Goal: Information Seeking & Learning: Understand process/instructions

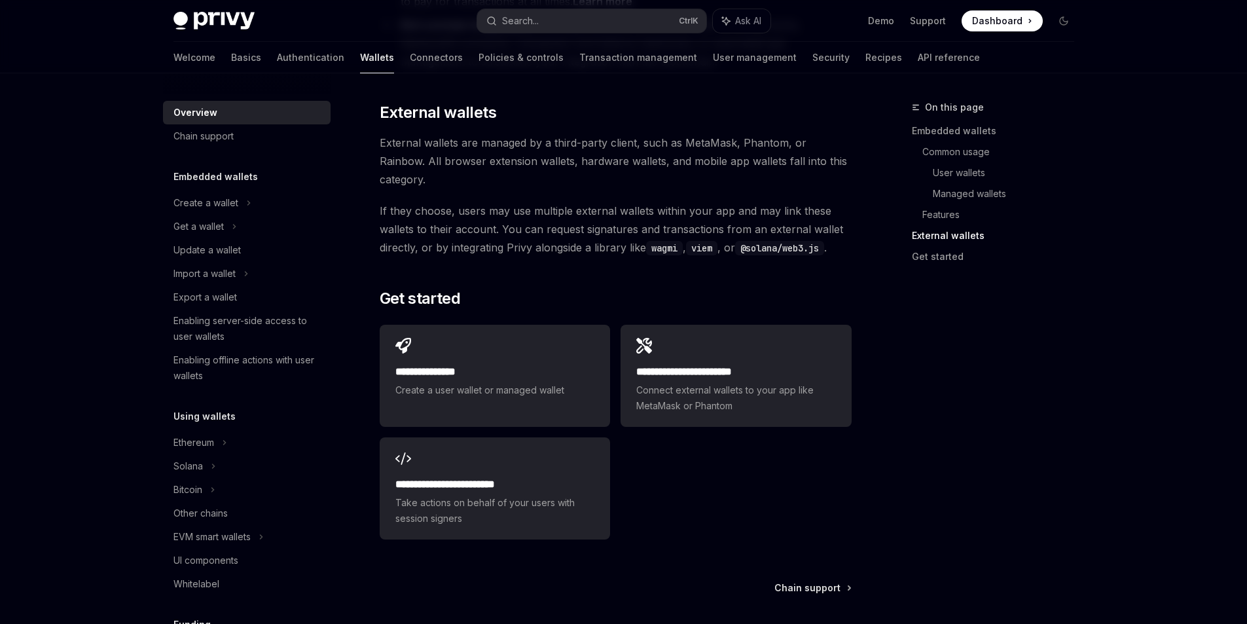
scroll to position [1917, 0]
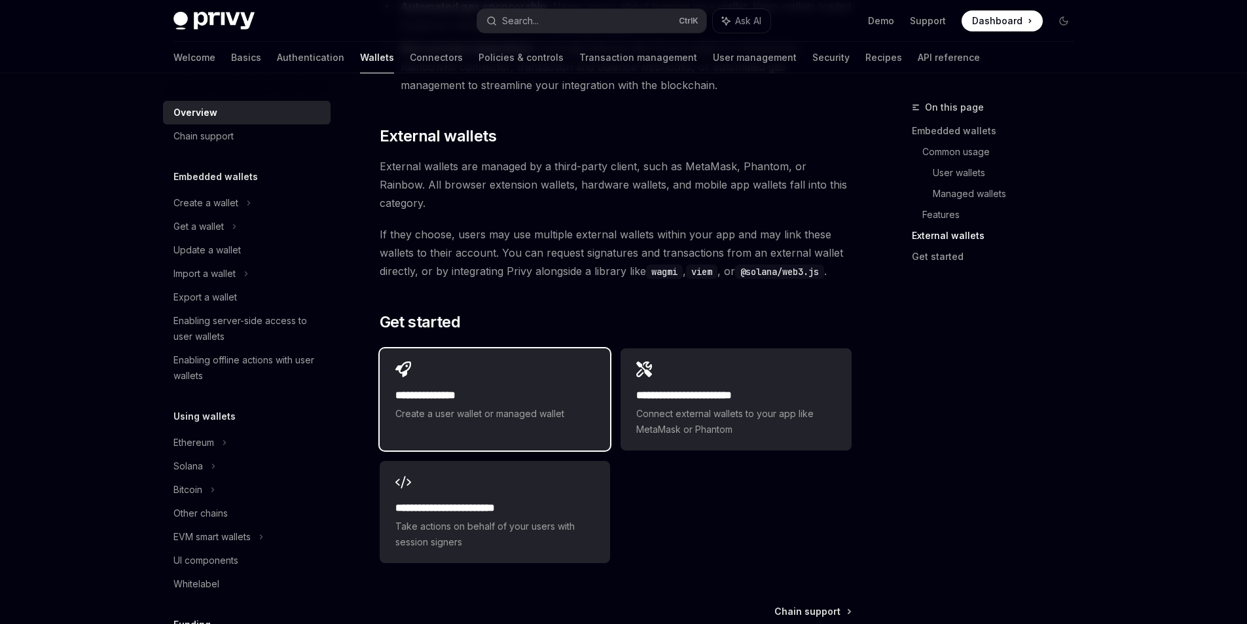
click at [548, 406] on span "Create a user wallet or managed wallet" at bounding box center [495, 414] width 199 height 16
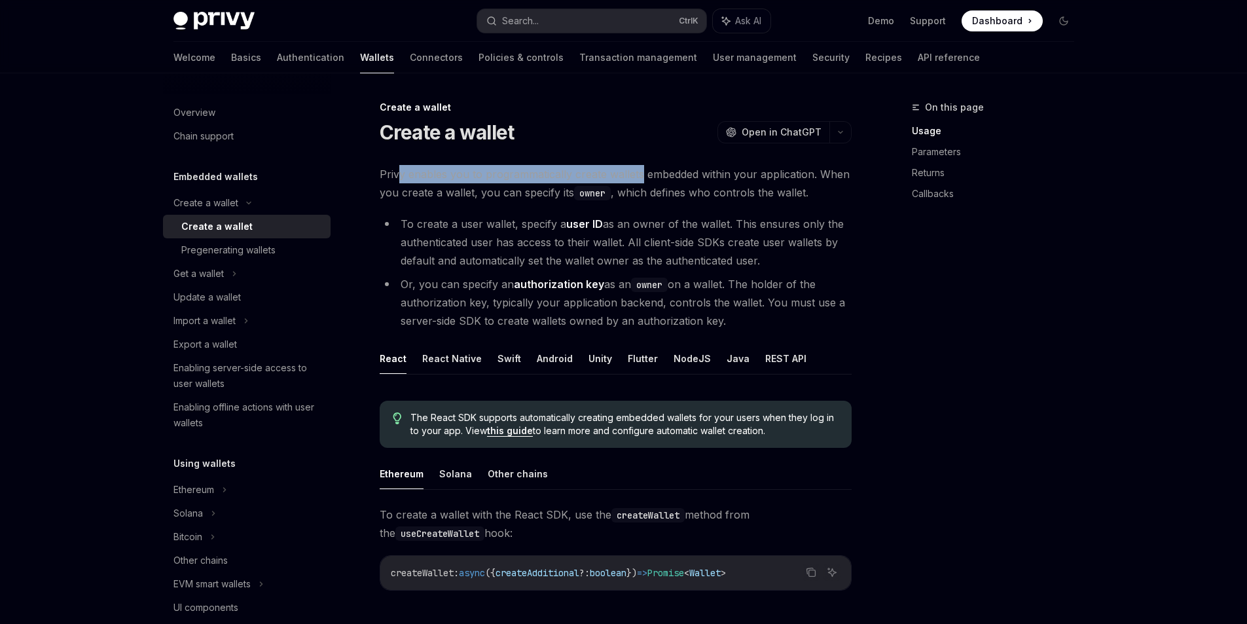
drag, startPoint x: 398, startPoint y: 172, endPoint x: 638, endPoint y: 174, distance: 239.7
click at [638, 174] on span "Privy enables you to programmatically create wallets embedded within your appli…" at bounding box center [616, 183] width 472 height 37
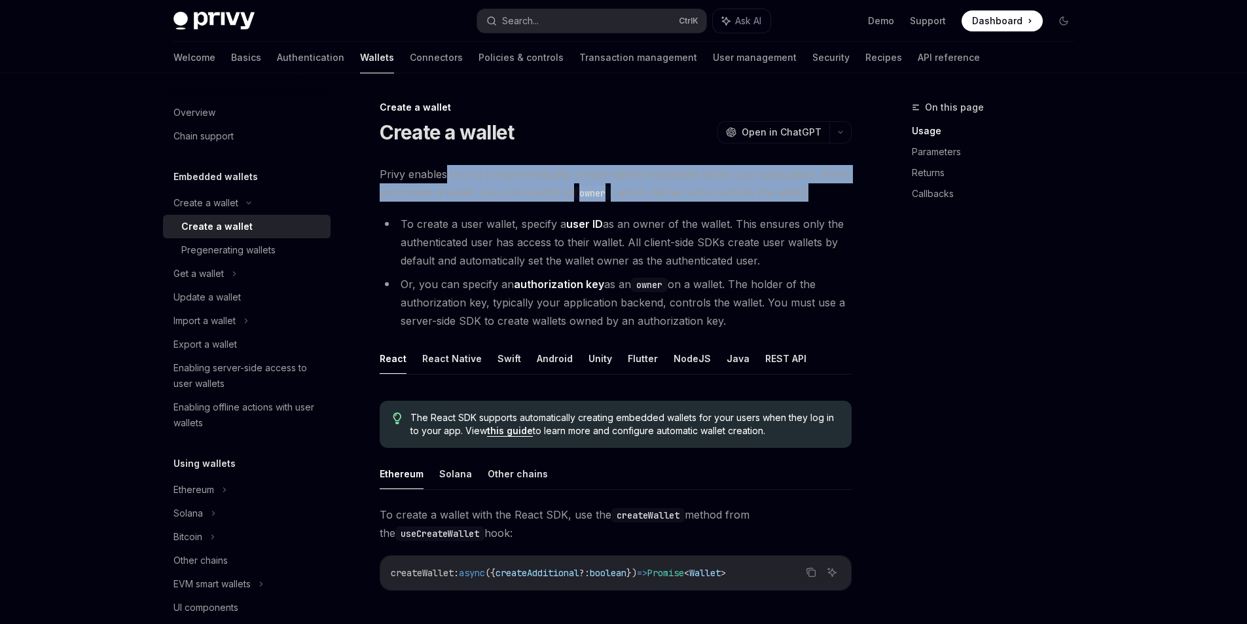
drag, startPoint x: 813, startPoint y: 195, endPoint x: 447, endPoint y: 147, distance: 369.2
click at [466, 183] on span "Privy enables you to programmatically create wallets embedded within your appli…" at bounding box center [616, 183] width 472 height 37
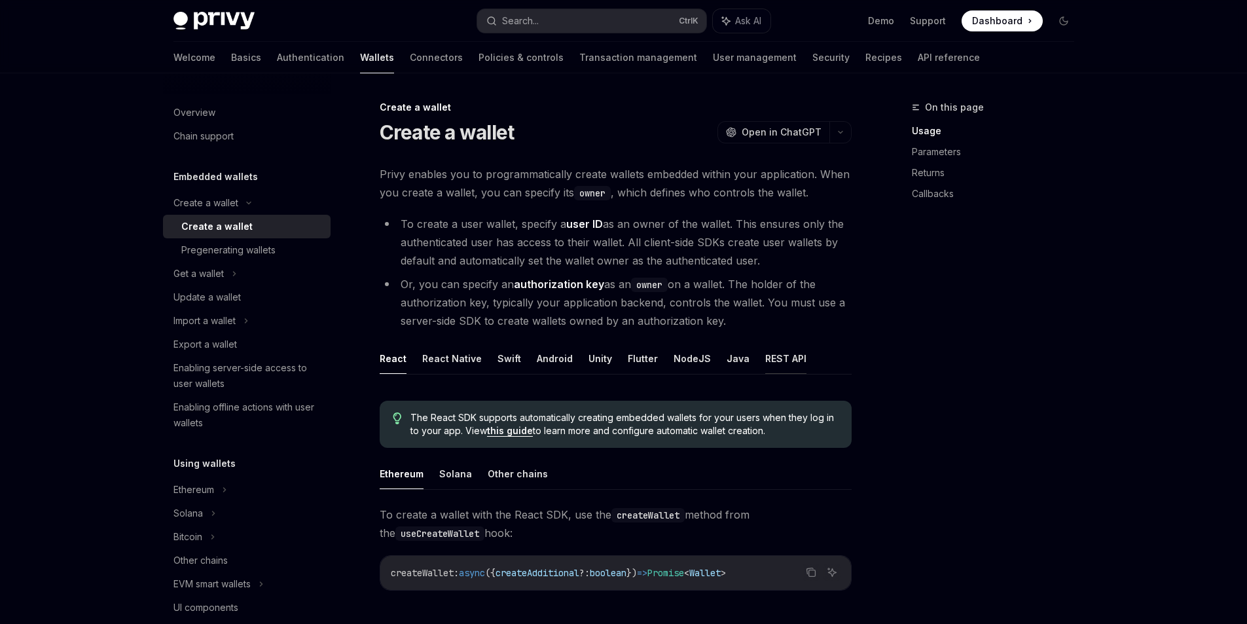
click at [765, 358] on button "REST API" at bounding box center [785, 358] width 41 height 31
type textarea "*"
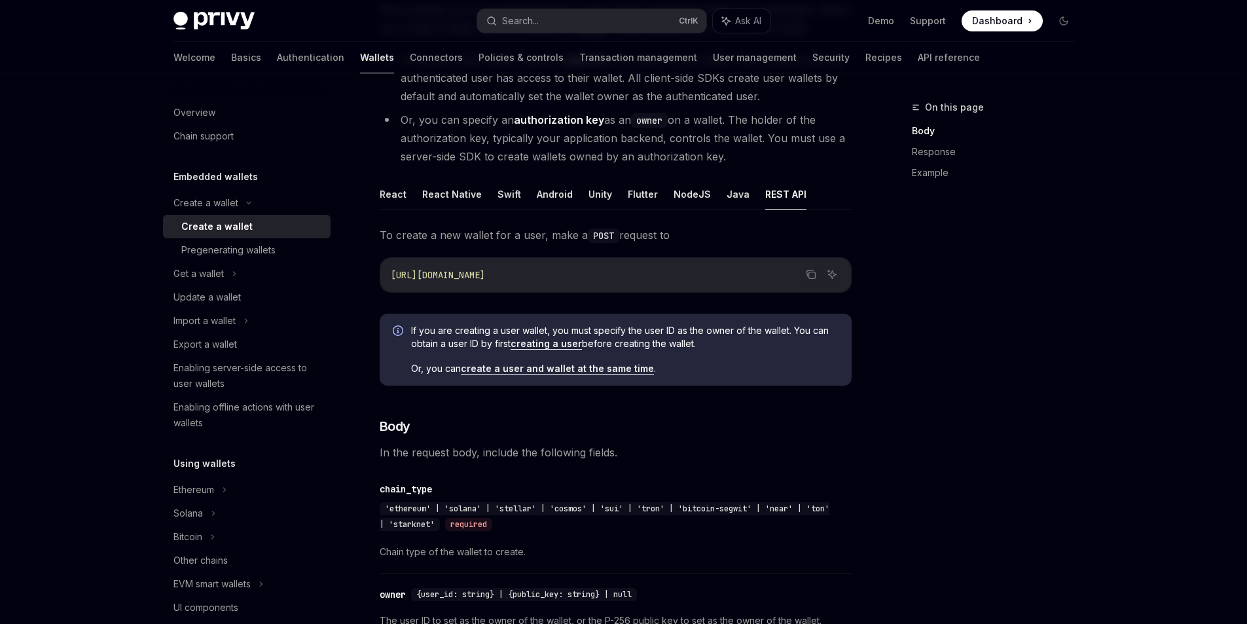
scroll to position [196, 0]
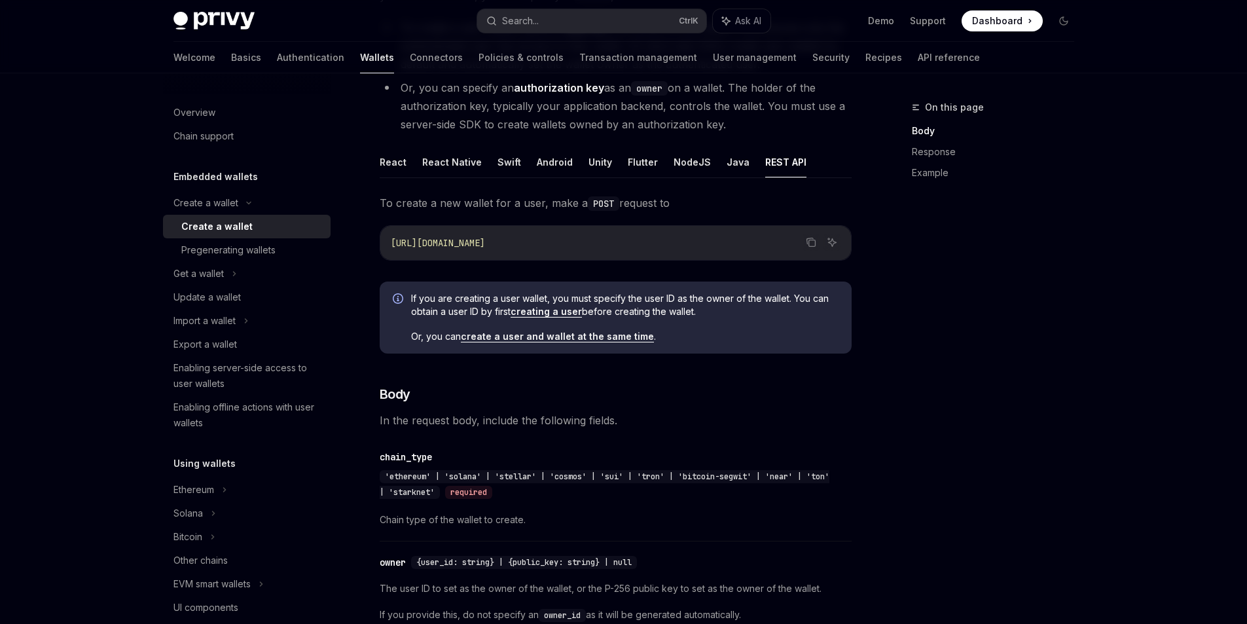
drag, startPoint x: 562, startPoint y: 239, endPoint x: 371, endPoint y: 232, distance: 192.0
click at [920, 366] on div "On this page Body Response Example" at bounding box center [985, 362] width 199 height 525
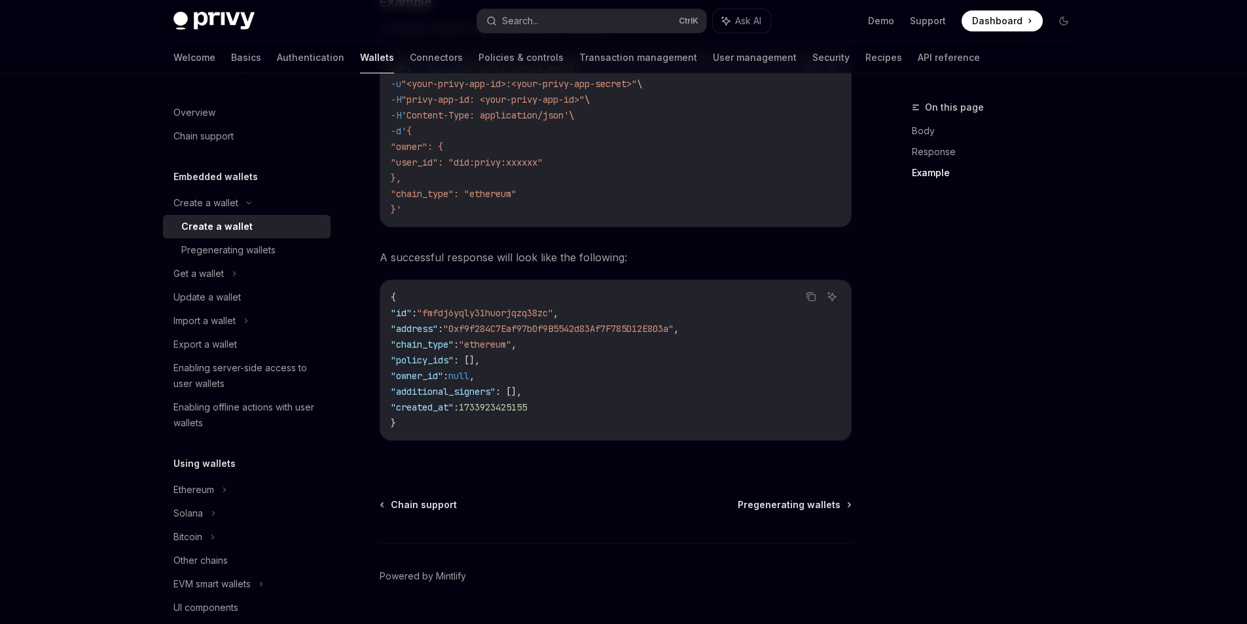
scroll to position [1879, 0]
